Goal: Task Accomplishment & Management: Use online tool/utility

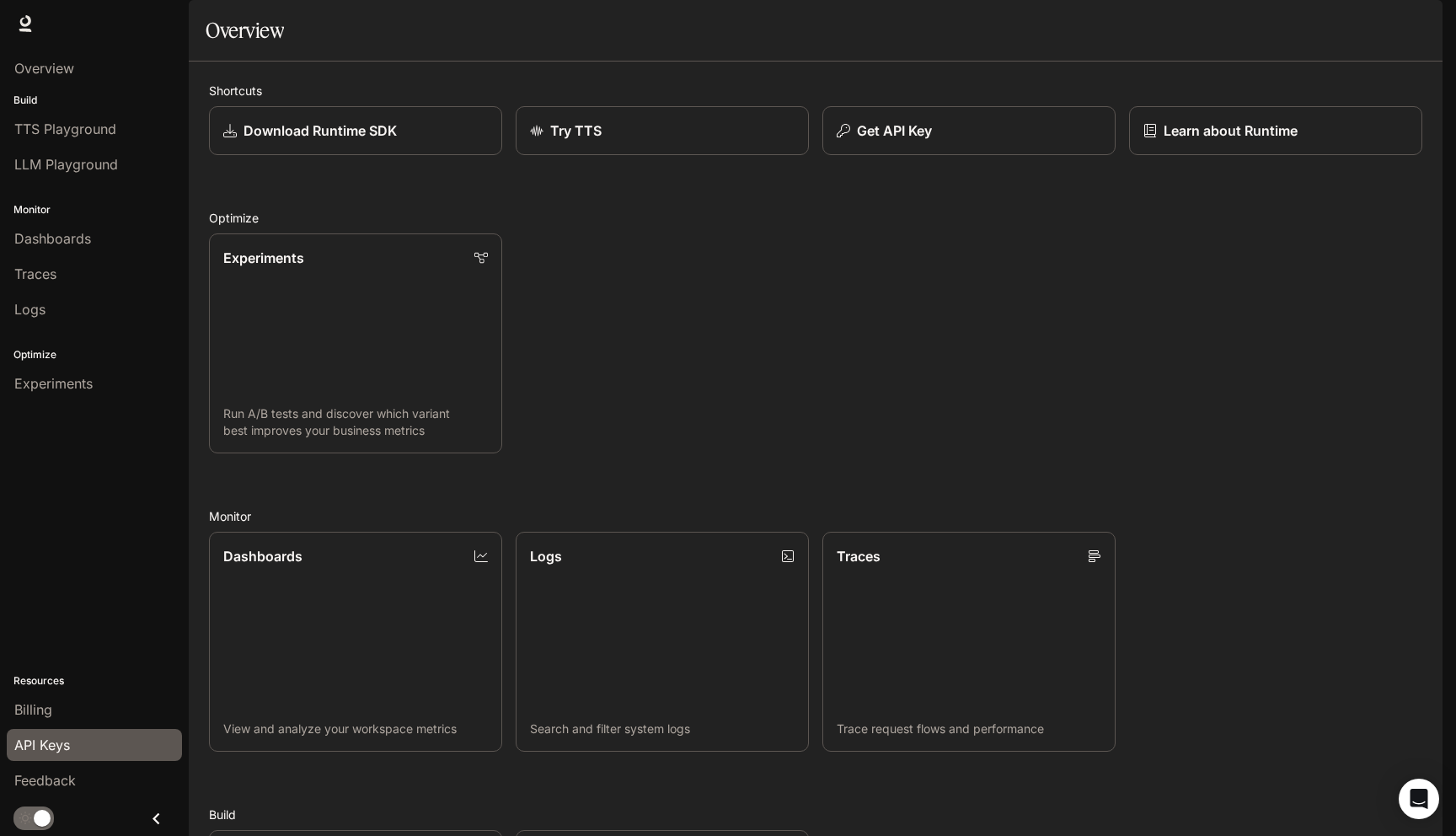
click at [48, 751] on span "API Keys" at bounding box center [42, 745] width 56 height 20
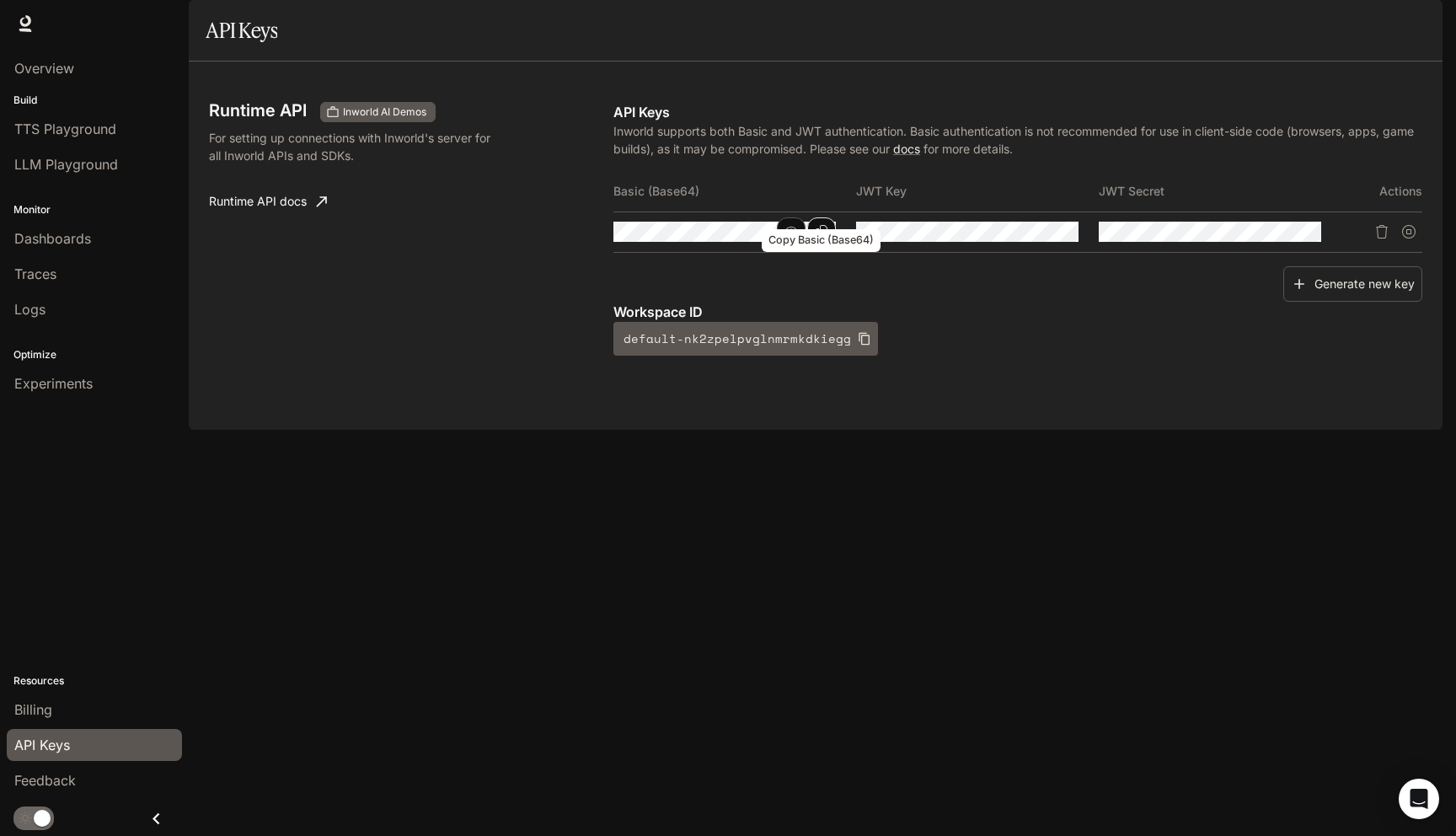
click at [818, 238] on icon "Copy Basic (Base64)" at bounding box center [821, 232] width 14 height 14
click at [790, 237] on icon "button" at bounding box center [791, 232] width 14 height 10
click at [0, 0] on icon "Copy Basic (Base64)" at bounding box center [0, 0] width 0 height 0
click at [0, 0] on button "Copy Basic (Base64)" at bounding box center [0, 0] width 0 height 0
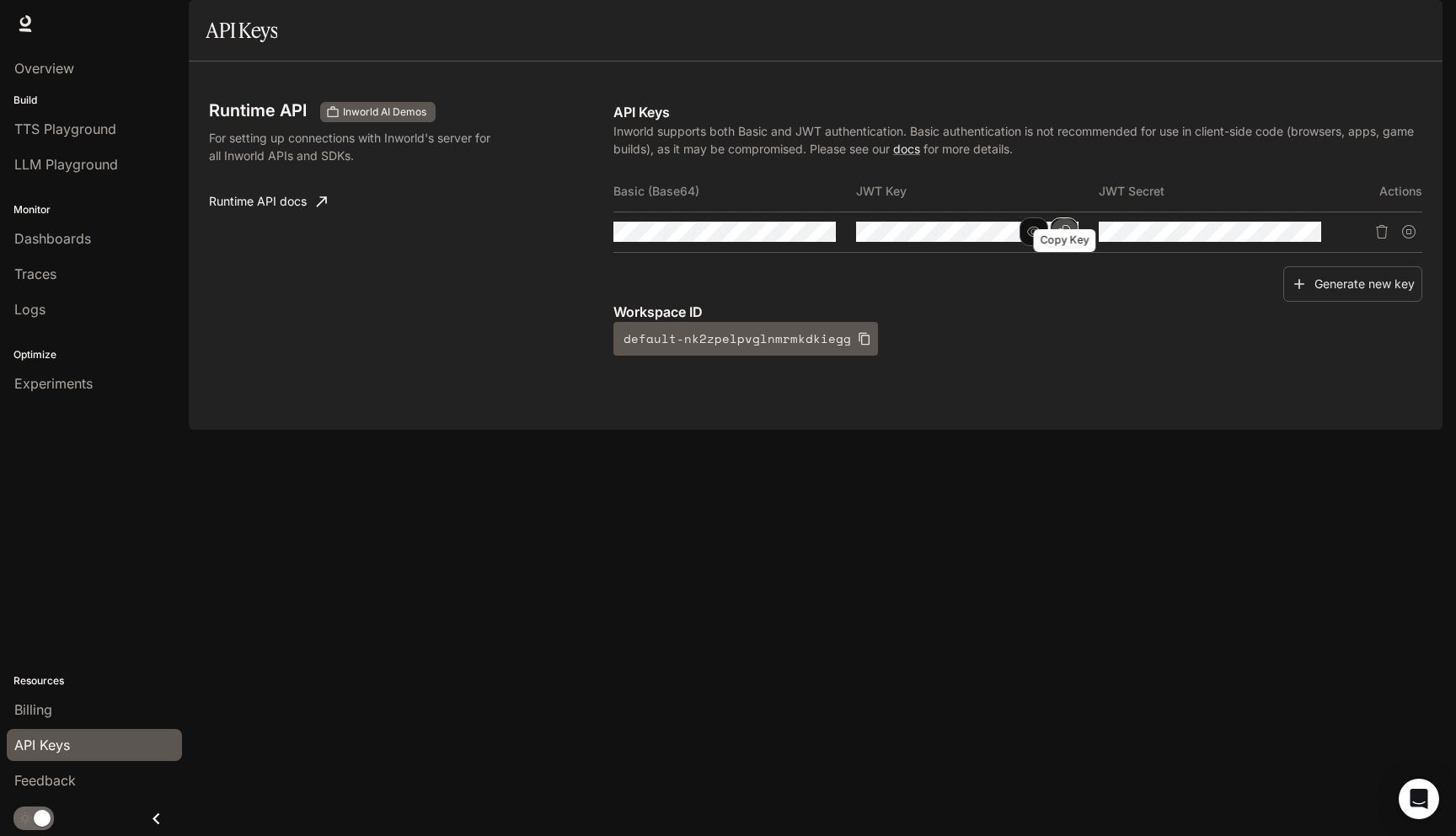
click at [1068, 238] on icon "Copy Key" at bounding box center [1064, 232] width 14 height 14
click at [824, 238] on icon "Copy Basic (Base64)" at bounding box center [821, 232] width 14 height 14
